Goal: Check status: Check status

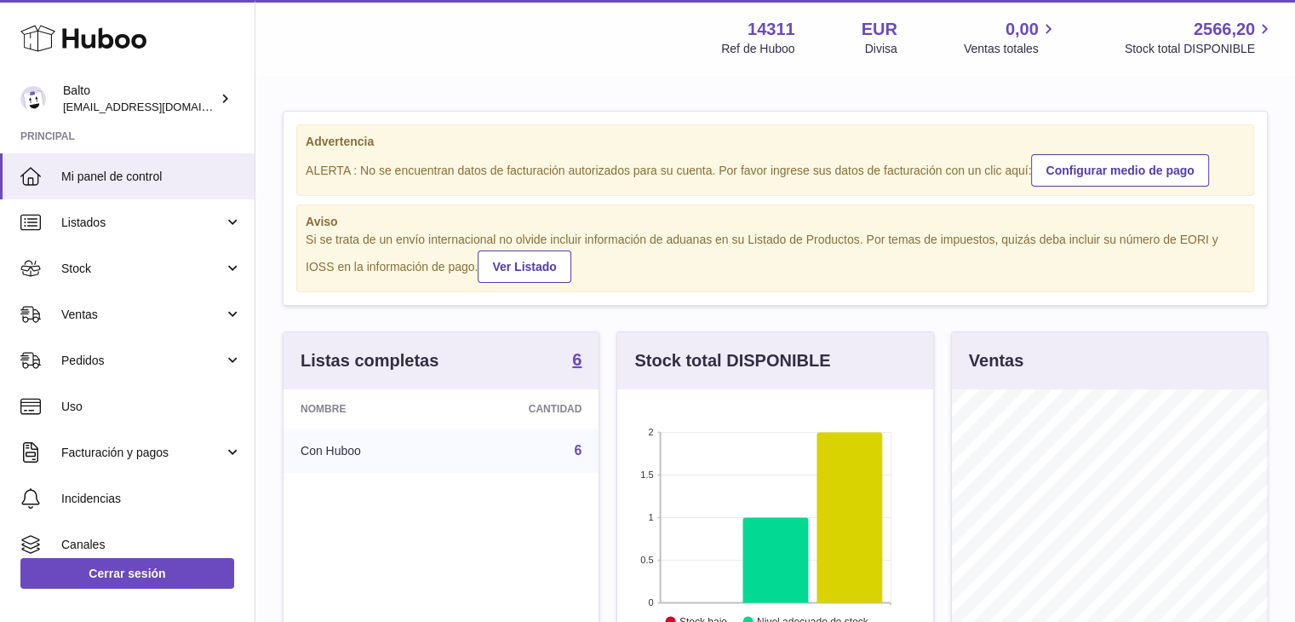
scroll to position [266, 316]
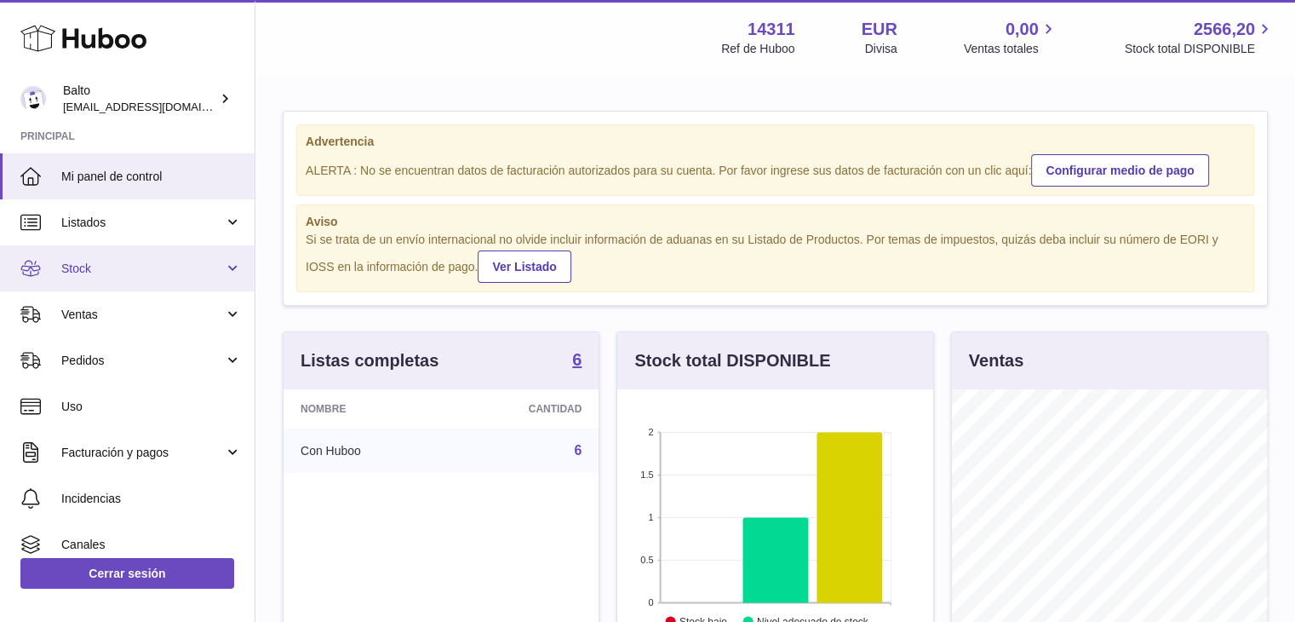
click at [205, 263] on span "Stock" at bounding box center [142, 269] width 163 height 16
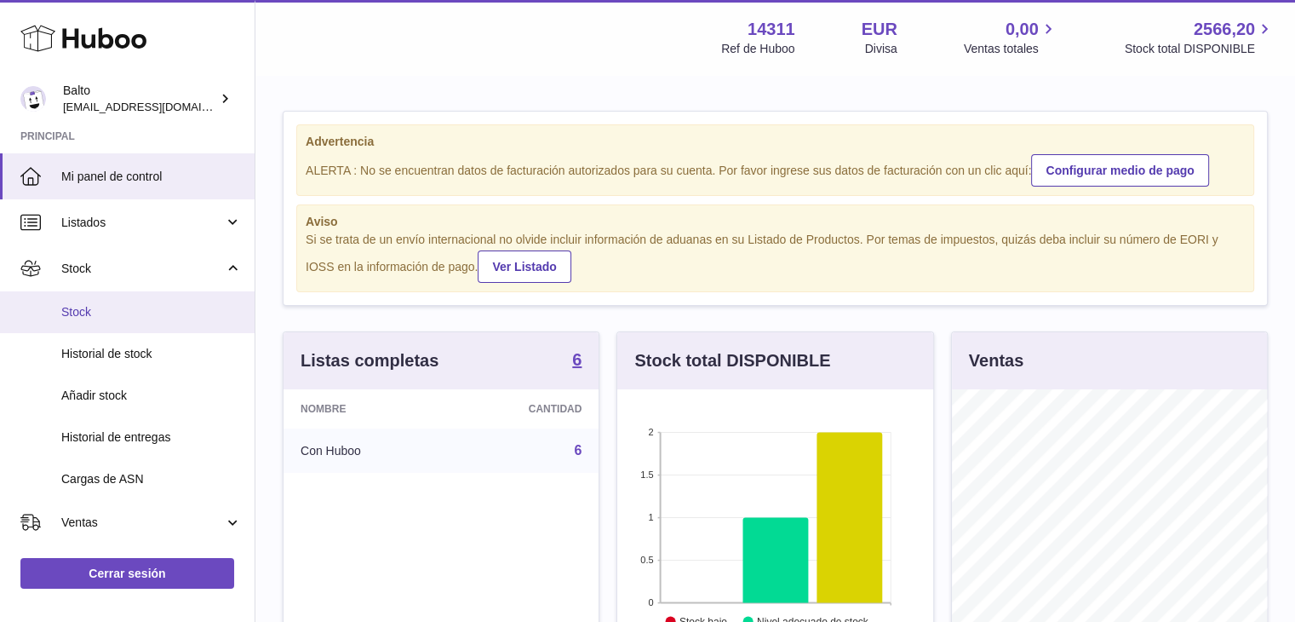
click at [163, 307] on span "Stock" at bounding box center [151, 312] width 180 height 16
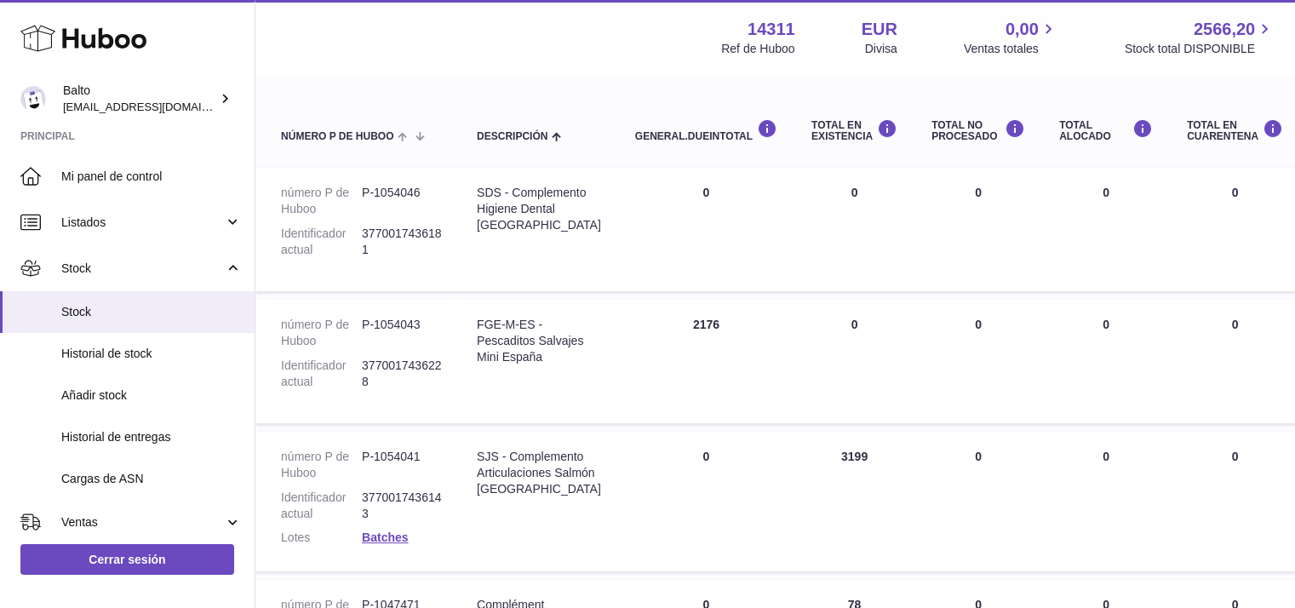
scroll to position [171, 0]
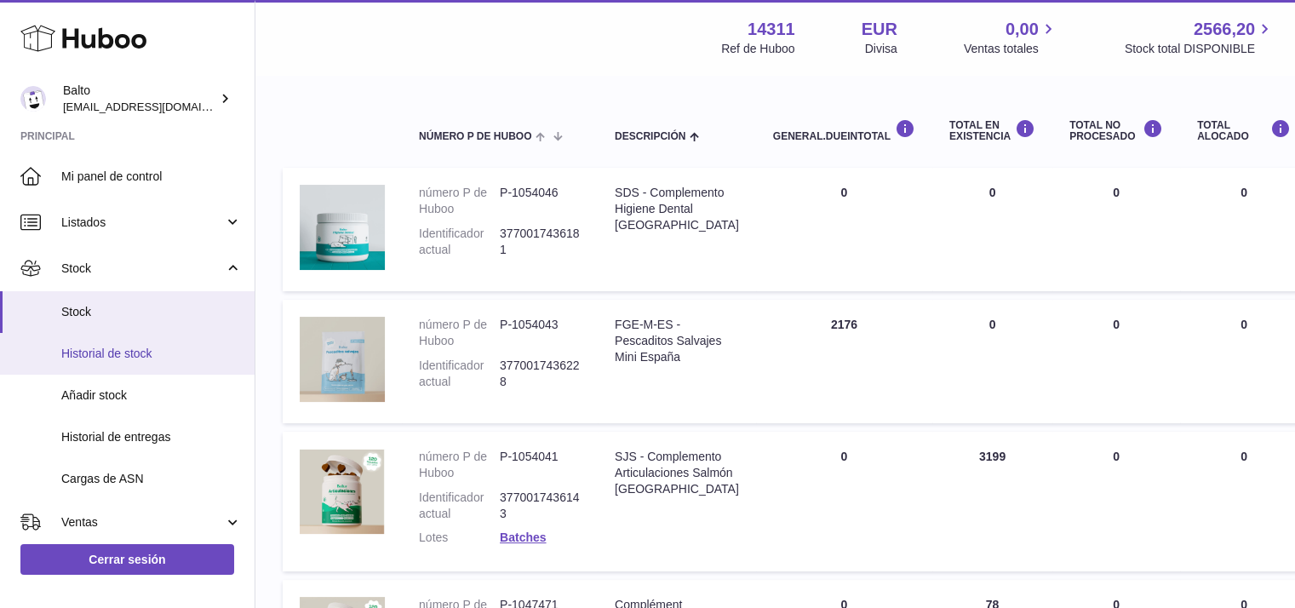
click at [153, 370] on link "Historial de stock" at bounding box center [127, 354] width 255 height 42
